Goal: Check status: Verify the current state of an ongoing process or item

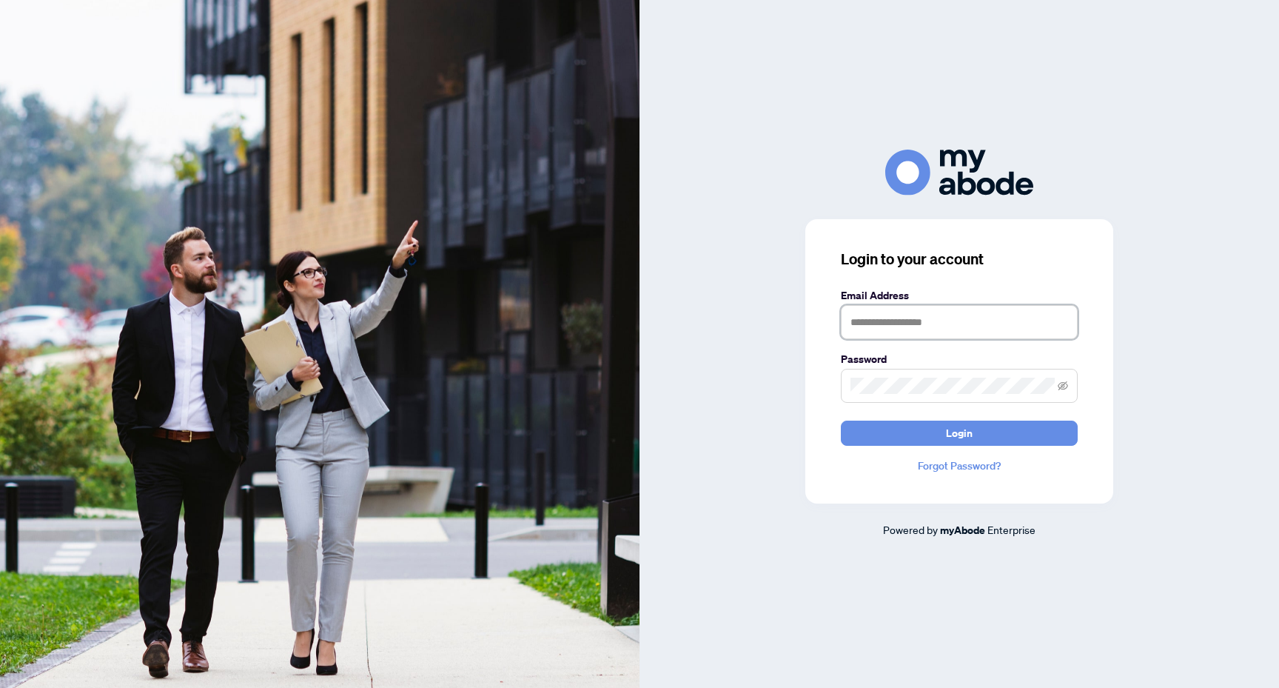
click at [901, 333] on input "text" at bounding box center [959, 322] width 237 height 34
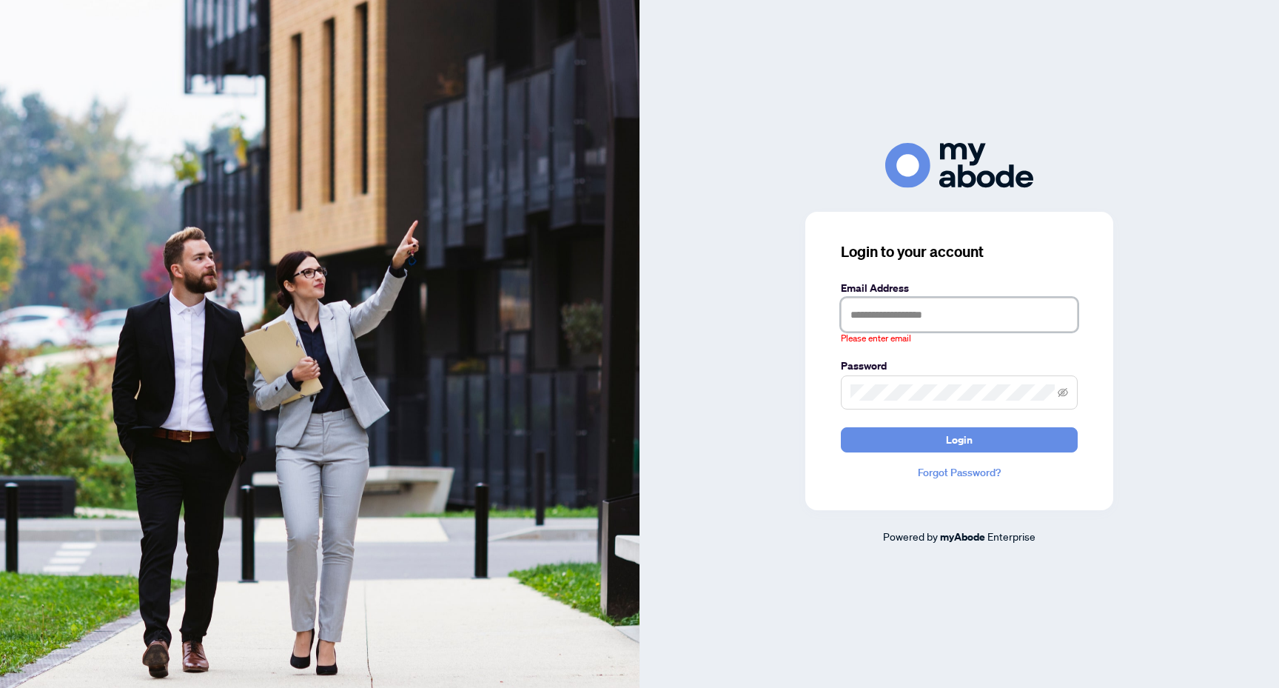
type input "**********"
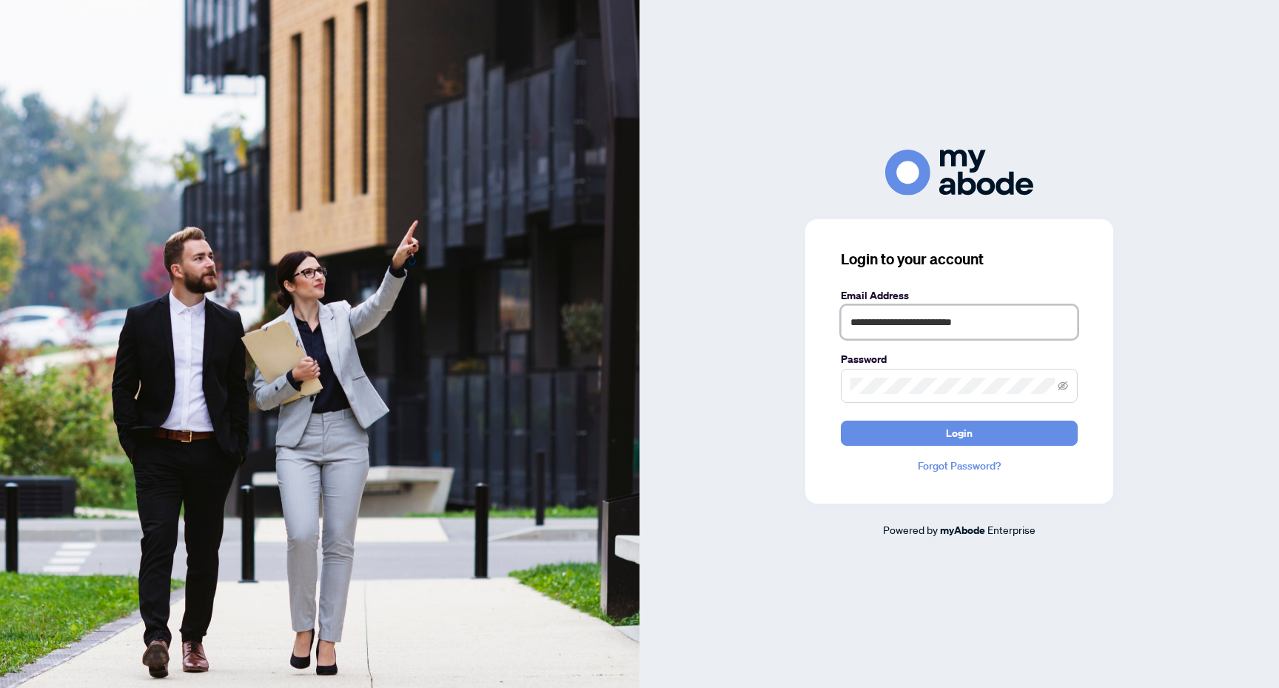
click at [841, 421] on button "Login" at bounding box center [959, 433] width 237 height 25
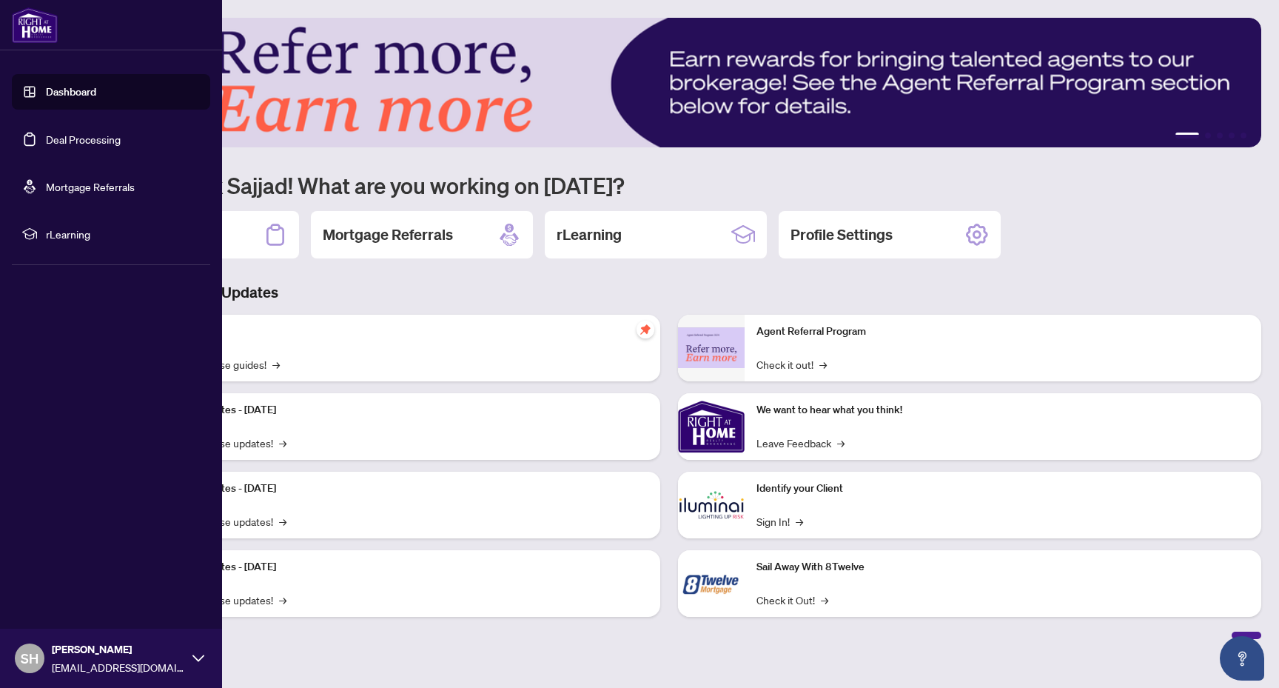
click at [87, 96] on link "Dashboard" at bounding box center [71, 91] width 50 height 13
click at [95, 146] on link "Deal Processing" at bounding box center [83, 139] width 75 height 13
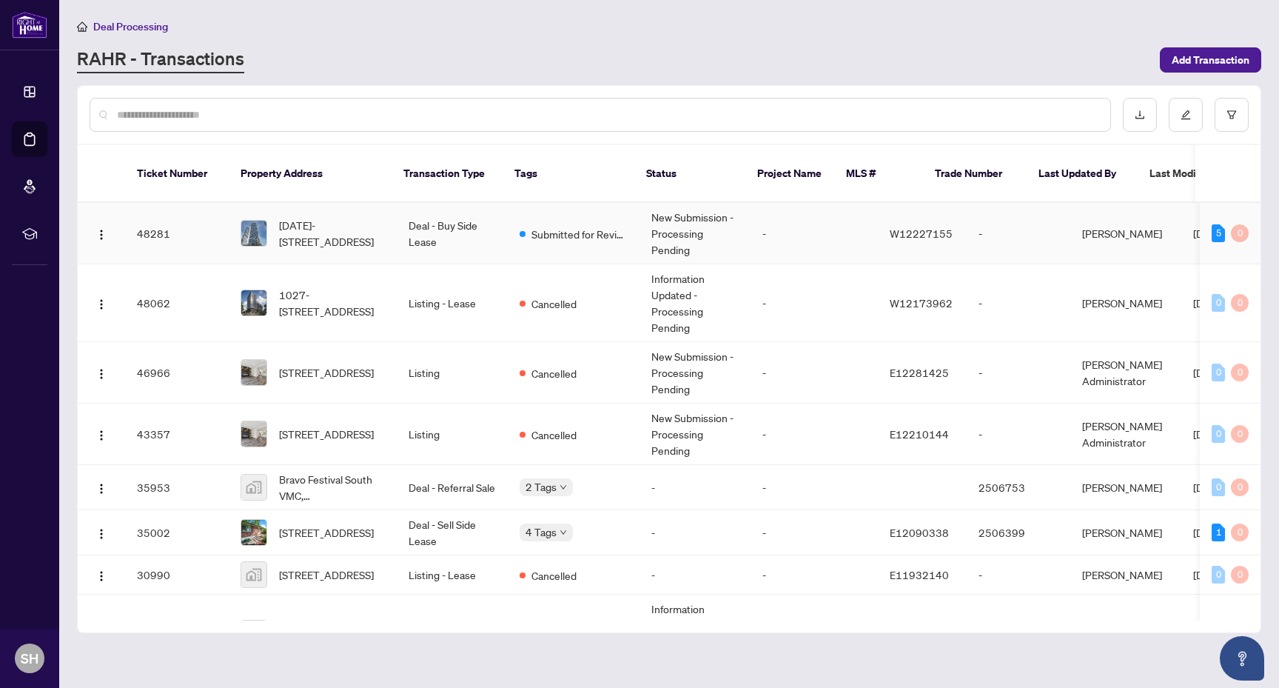
click at [647, 244] on td "New Submission - Processing Pending" at bounding box center [695, 233] width 111 height 61
